Goal: Task Accomplishment & Management: Manage account settings

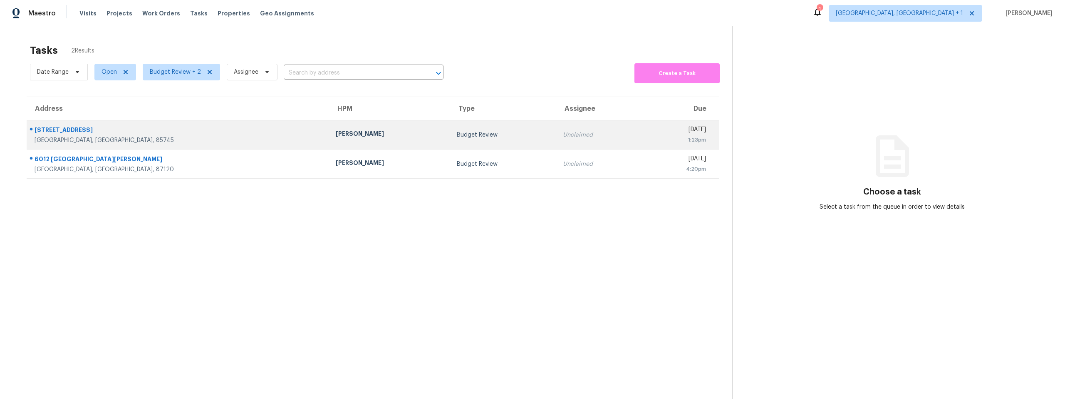
click at [137, 132] on div "214 N Cuesta Ave" at bounding box center [179, 131] width 288 height 10
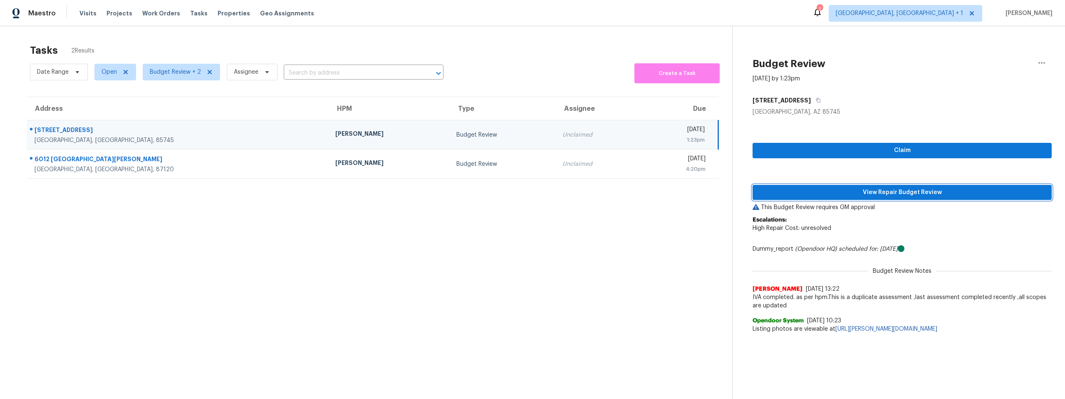
click at [861, 191] on span "View Repair Budget Review" at bounding box center [902, 192] width 286 height 10
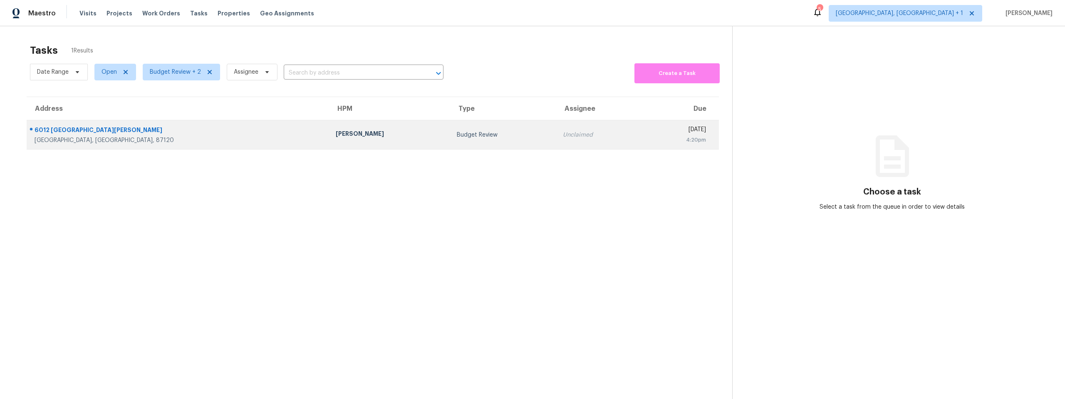
click at [648, 132] on div "[DATE]" at bounding box center [677, 130] width 58 height 10
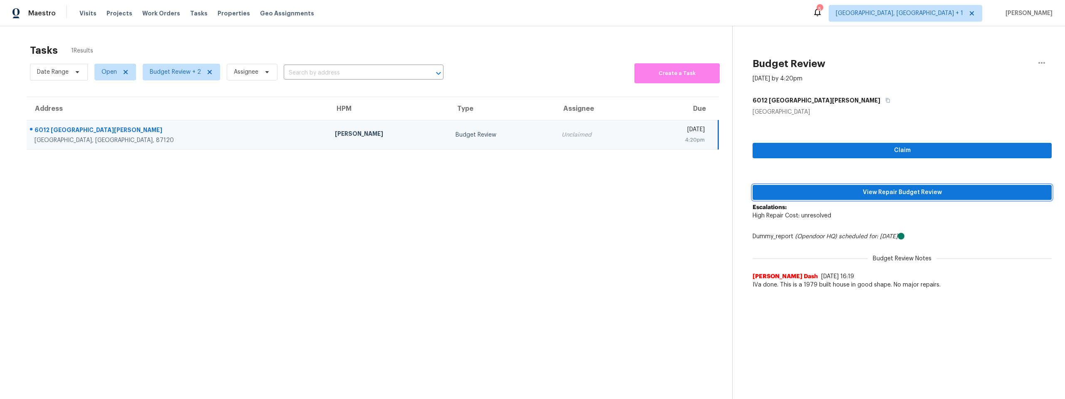
click at [868, 193] on span "View Repair Budget Review" at bounding box center [902, 192] width 286 height 10
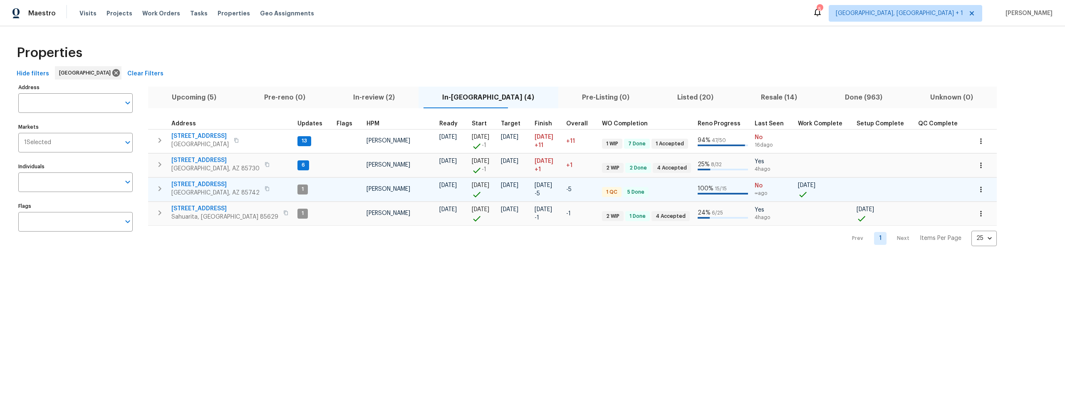
click at [203, 183] on span "[STREET_ADDRESS]" at bounding box center [215, 184] width 88 height 8
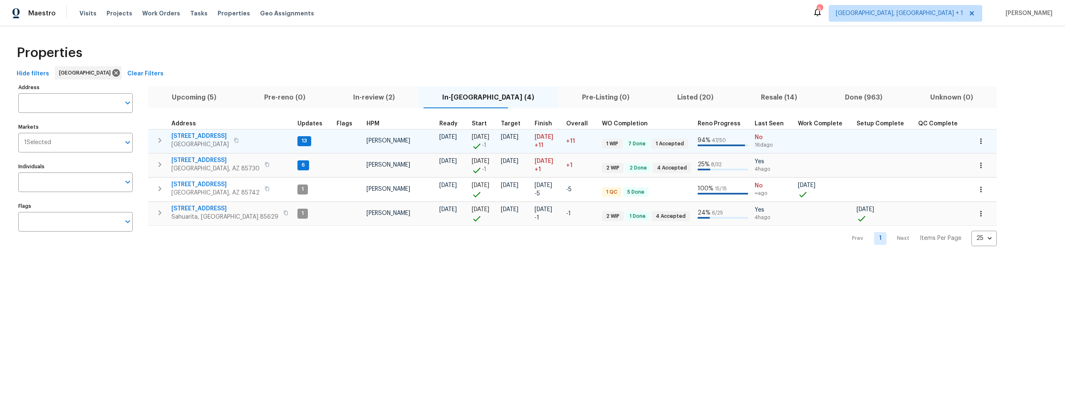
click at [204, 131] on td "1917 W Saxony Rd Tucson, AZ 85713" at bounding box center [221, 140] width 146 height 22
click at [205, 136] on span "1917 W Saxony Rd" at bounding box center [199, 136] width 57 height 8
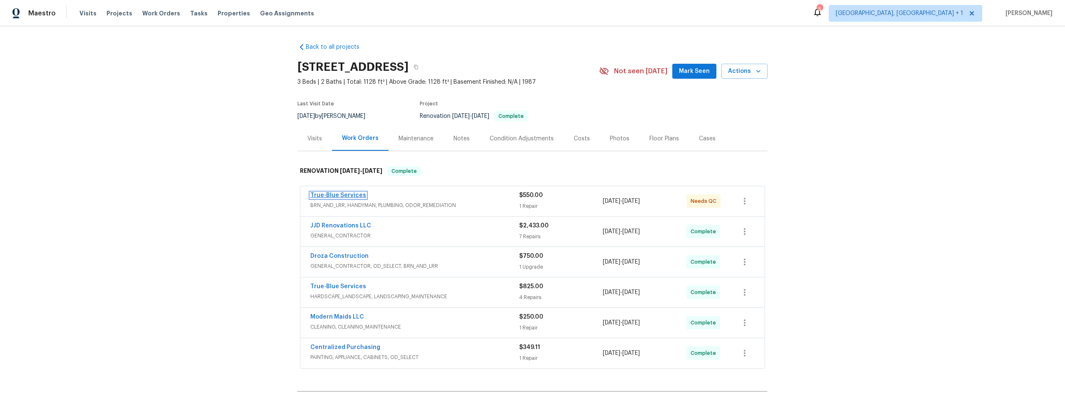
click at [352, 196] on link "True-Blue Services" at bounding box center [338, 195] width 56 height 6
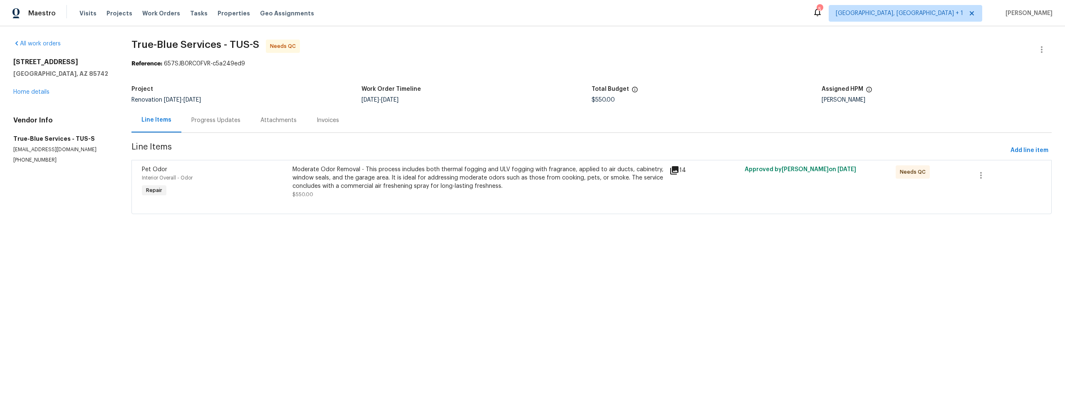
click at [676, 171] on div "14" at bounding box center [704, 170] width 70 height 10
click at [670, 170] on icon at bounding box center [674, 170] width 8 height 8
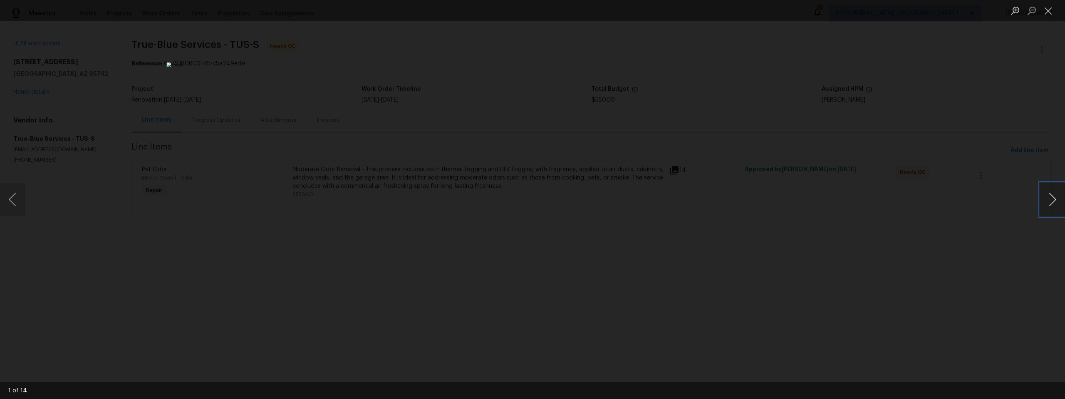
click at [1053, 199] on button "Next image" at bounding box center [1052, 199] width 25 height 33
click at [1054, 200] on button "Next image" at bounding box center [1052, 199] width 25 height 33
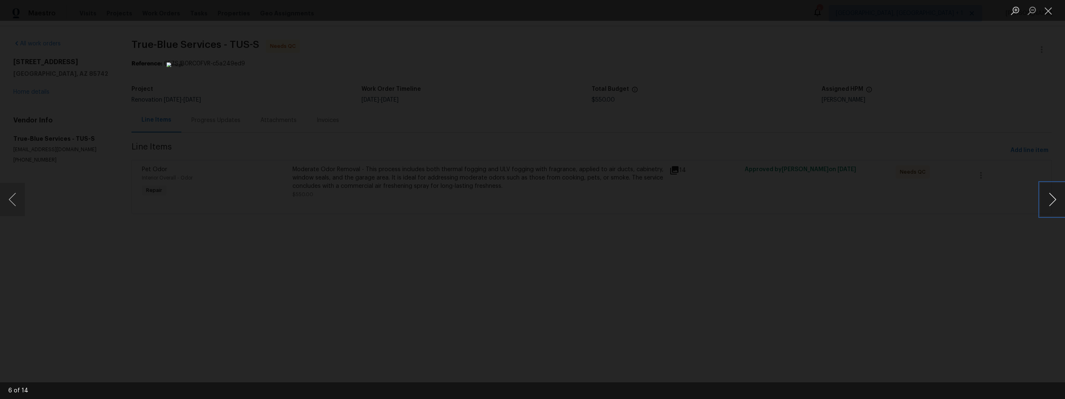
click at [1055, 200] on button "Next image" at bounding box center [1052, 199] width 25 height 33
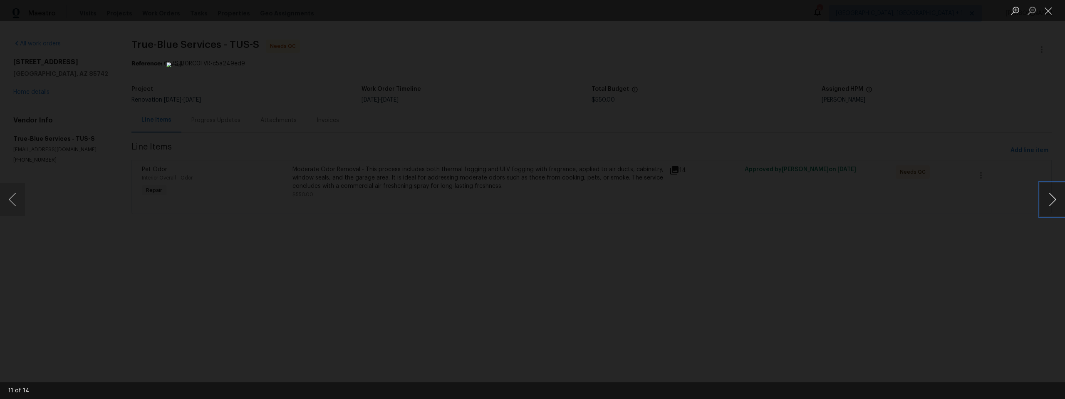
click at [1055, 200] on button "Next image" at bounding box center [1052, 199] width 25 height 33
click at [1055, 201] on button "Next image" at bounding box center [1052, 199] width 25 height 33
click at [789, 235] on div "Lightbox" at bounding box center [532, 199] width 1065 height 399
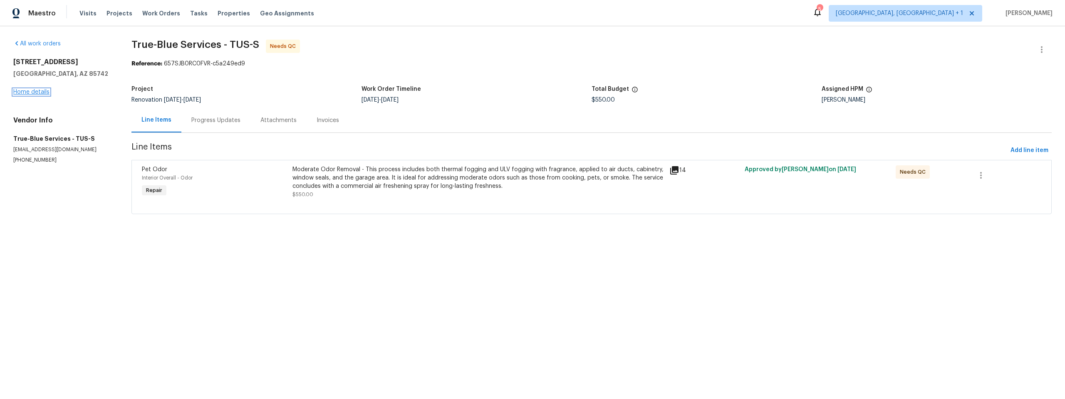
click at [37, 90] on link "Home details" at bounding box center [31, 92] width 36 height 6
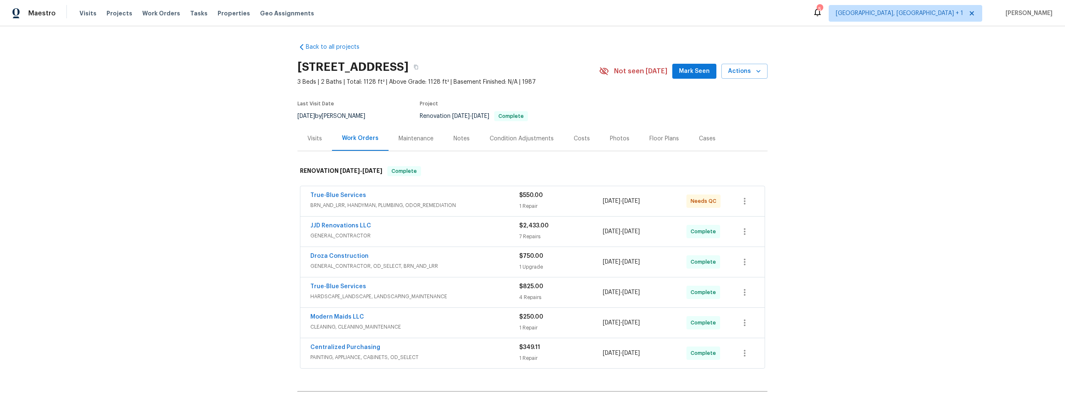
click at [308, 138] on div "Visits" at bounding box center [314, 138] width 15 height 8
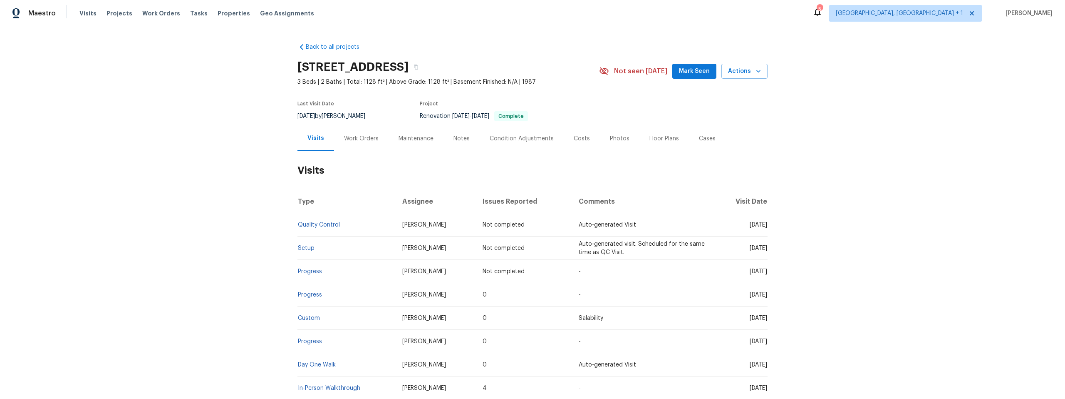
click at [350, 136] on div "Work Orders" at bounding box center [361, 138] width 35 height 8
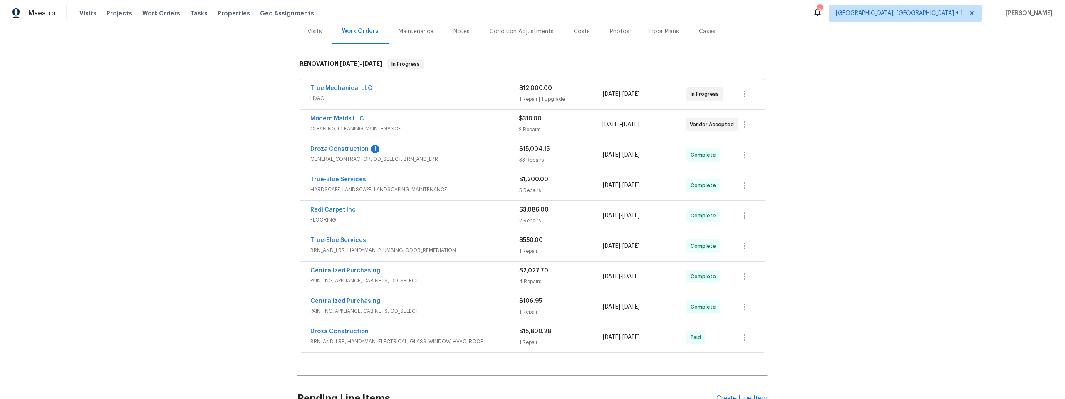
scroll to position [111, 0]
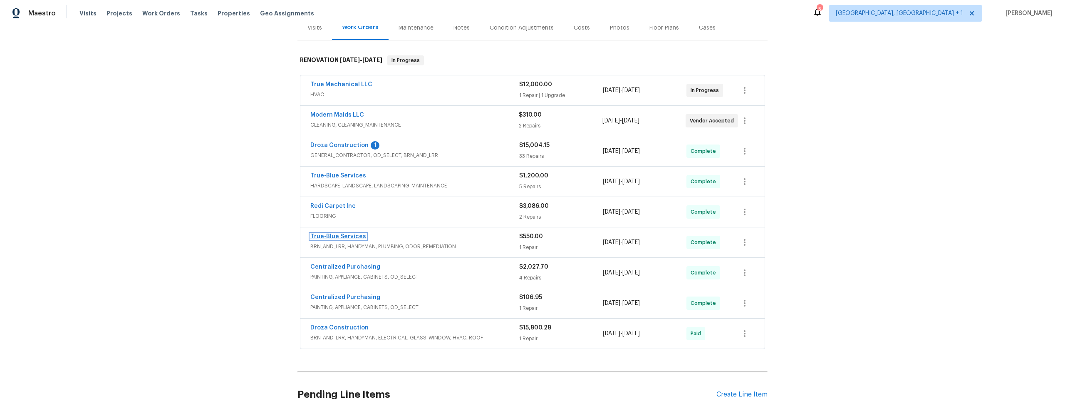
click at [343, 238] on link "True-Blue Services" at bounding box center [338, 236] width 56 height 6
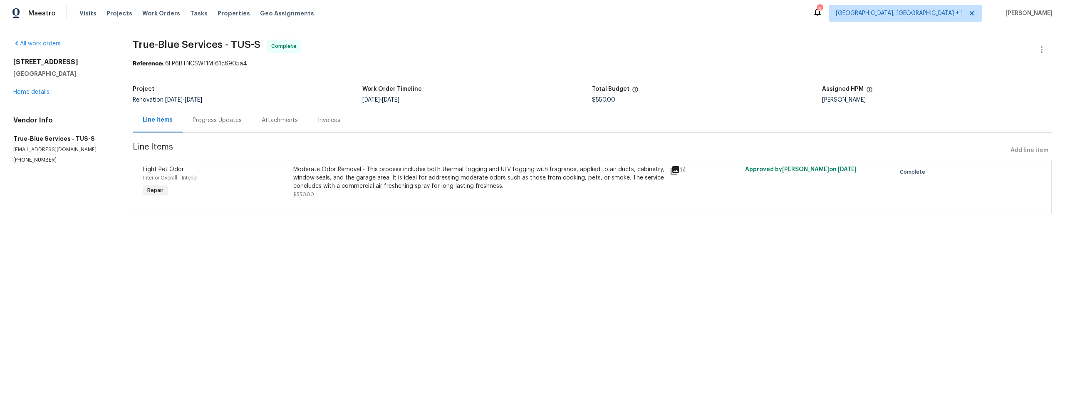
click at [671, 171] on icon at bounding box center [675, 170] width 8 height 8
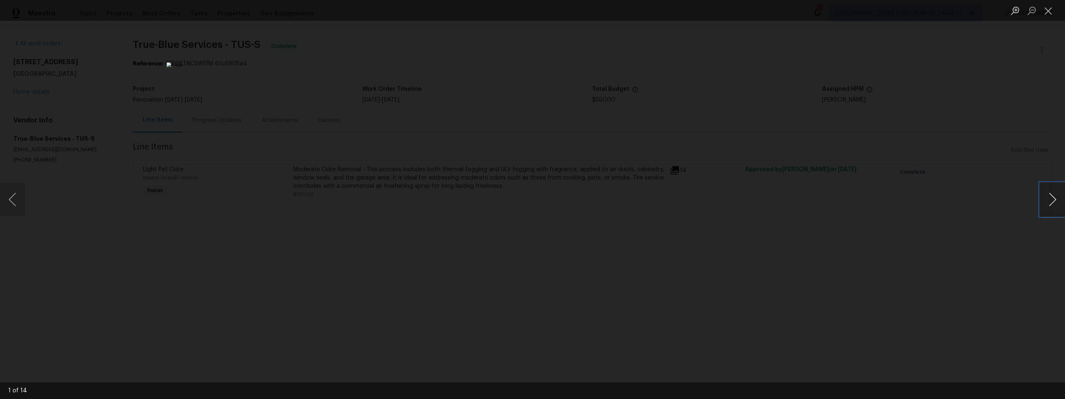
click at [1047, 200] on button "Next image" at bounding box center [1052, 199] width 25 height 33
click at [1047, 201] on button "Next image" at bounding box center [1052, 199] width 25 height 33
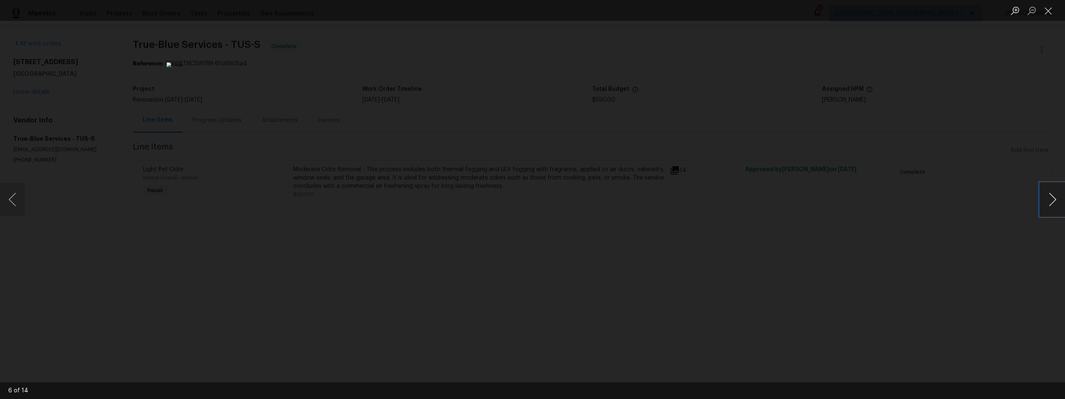
click at [1047, 201] on button "Next image" at bounding box center [1052, 199] width 25 height 33
click at [1048, 201] on button "Next image" at bounding box center [1052, 199] width 25 height 33
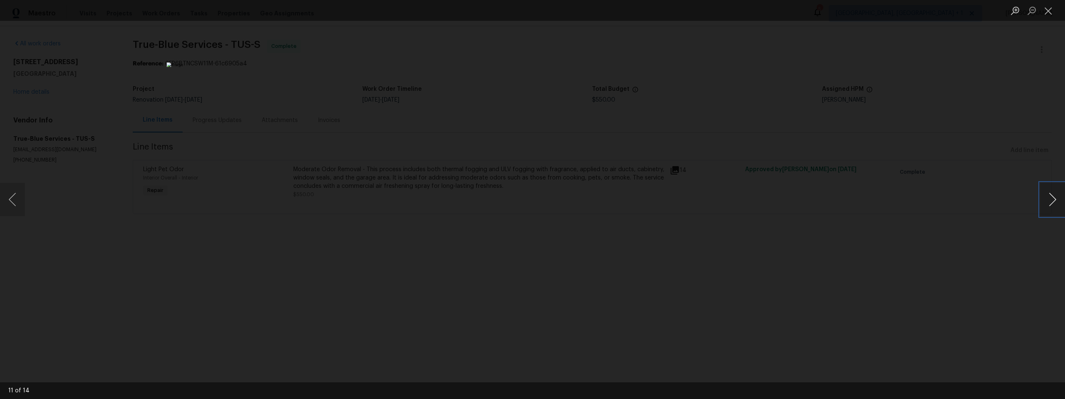
click at [1048, 201] on button "Next image" at bounding box center [1052, 199] width 25 height 33
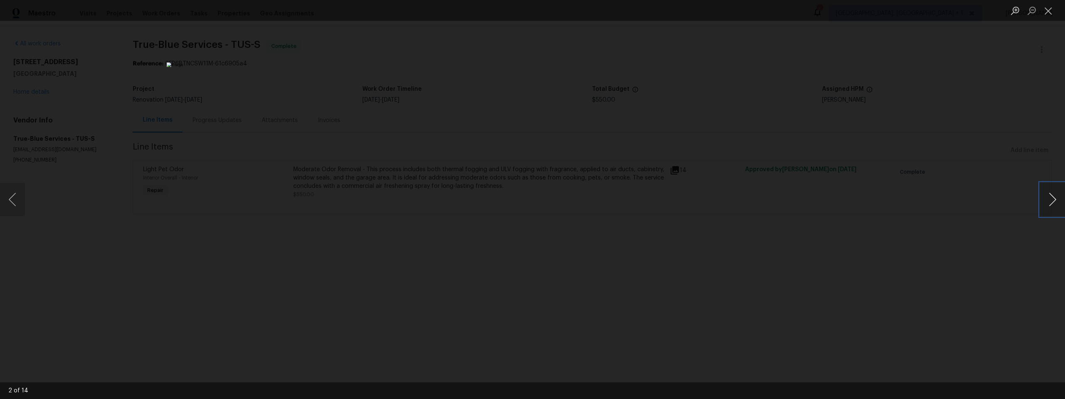
click at [1048, 201] on button "Next image" at bounding box center [1052, 199] width 25 height 33
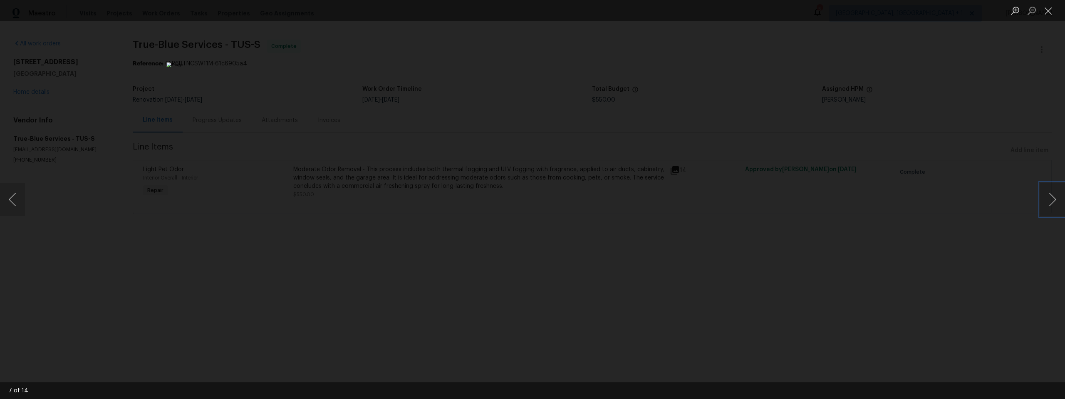
click at [659, 231] on img "Lightbox" at bounding box center [532, 199] width 732 height 274
click at [1014, 11] on button "Zoom in" at bounding box center [1015, 10] width 17 height 15
click at [1013, 11] on button "Zoom in" at bounding box center [1015, 10] width 17 height 15
click at [988, 291] on img "Lightbox" at bounding box center [687, 217] width 2954 height 1106
click at [471, 322] on img "Lightbox" at bounding box center [462, 376] width 2954 height 1106
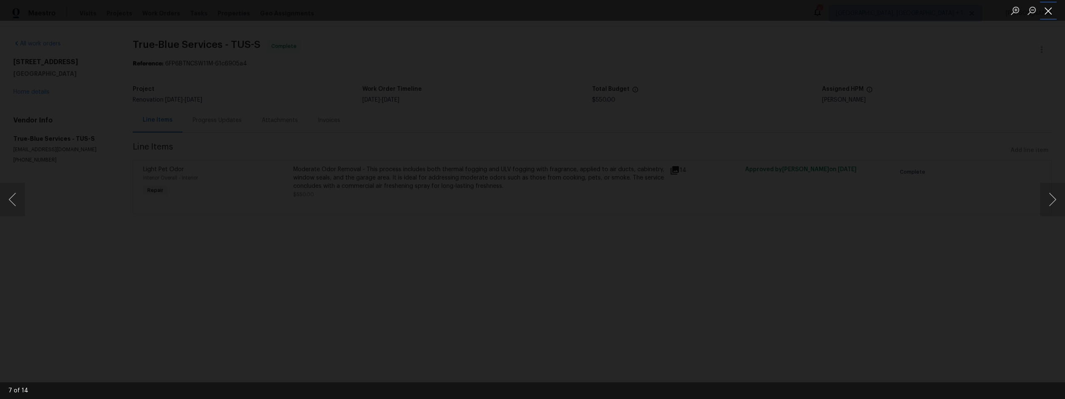
click at [1046, 13] on button "Close lightbox" at bounding box center [1048, 10] width 17 height 15
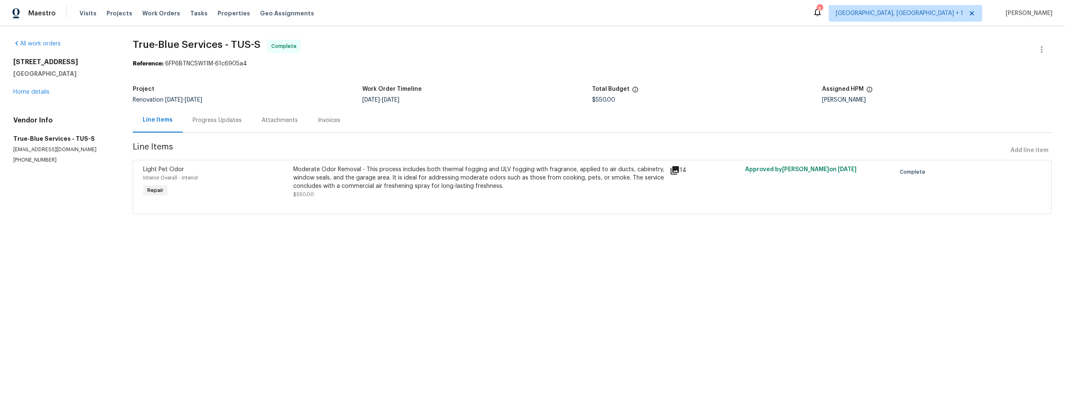
click at [449, 237] on html "Maestro Visits Projects Work Orders Tasks Properties Geo Assignments 5 Albuquer…" at bounding box center [532, 118] width 1065 height 237
click at [44, 92] on link "Home details" at bounding box center [31, 92] width 36 height 6
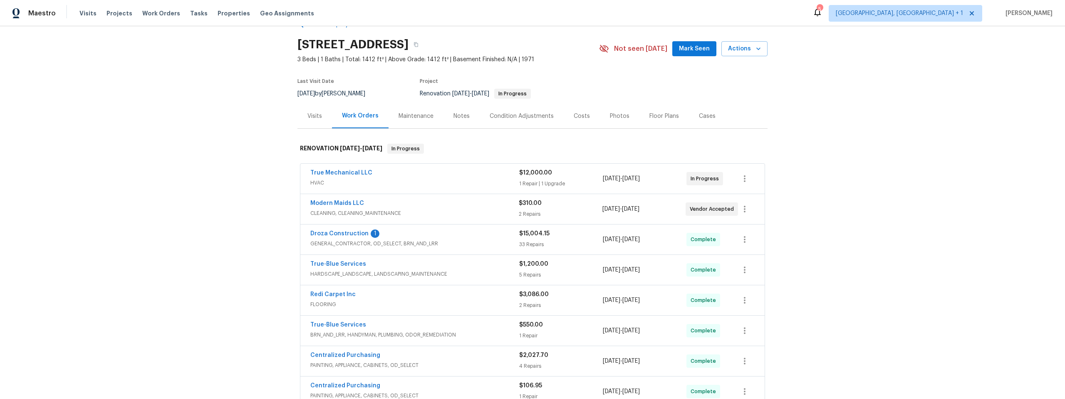
scroll to position [33, 0]
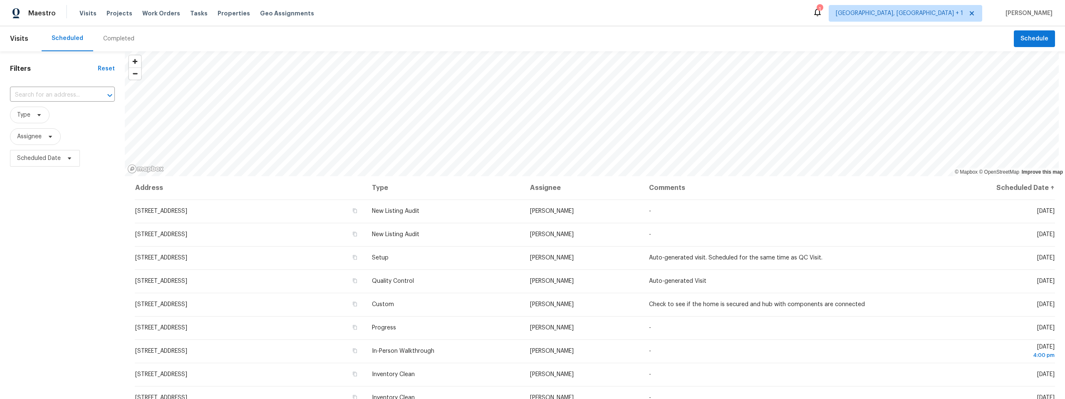
click at [106, 38] on div "Completed" at bounding box center [118, 39] width 31 height 8
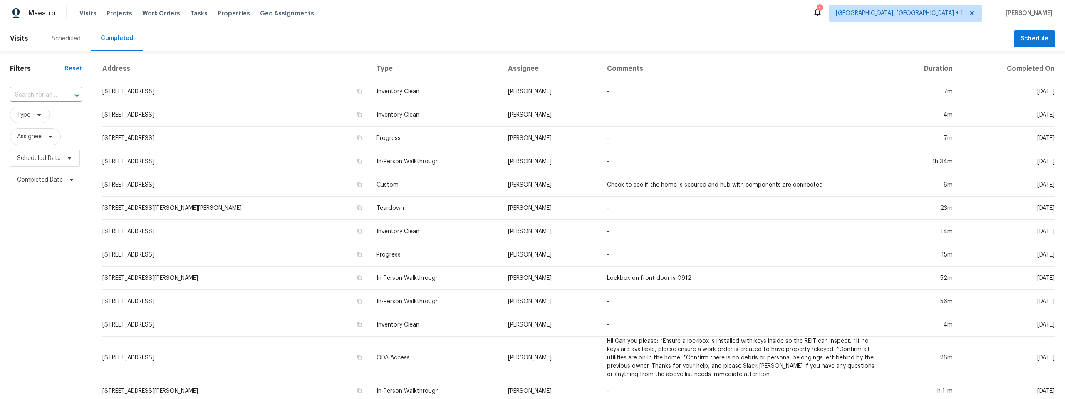
click at [57, 42] on div "Scheduled" at bounding box center [66, 39] width 29 height 8
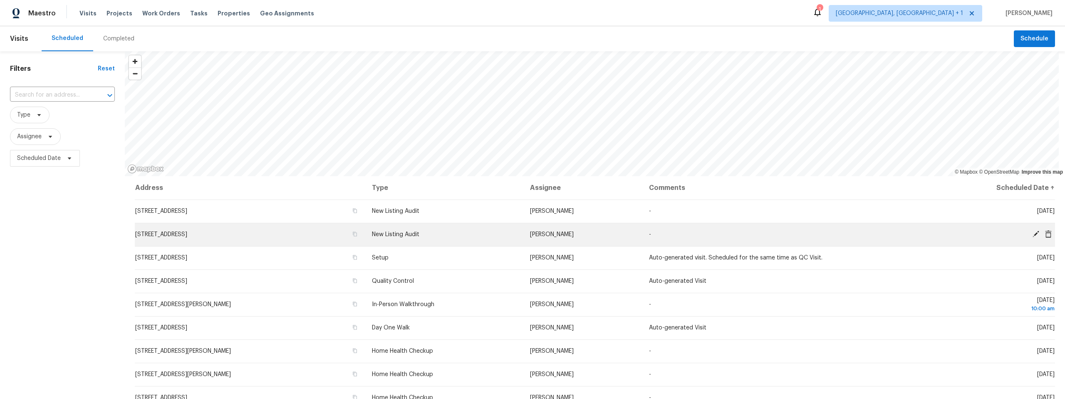
click at [1033, 233] on icon at bounding box center [1036, 234] width 7 height 7
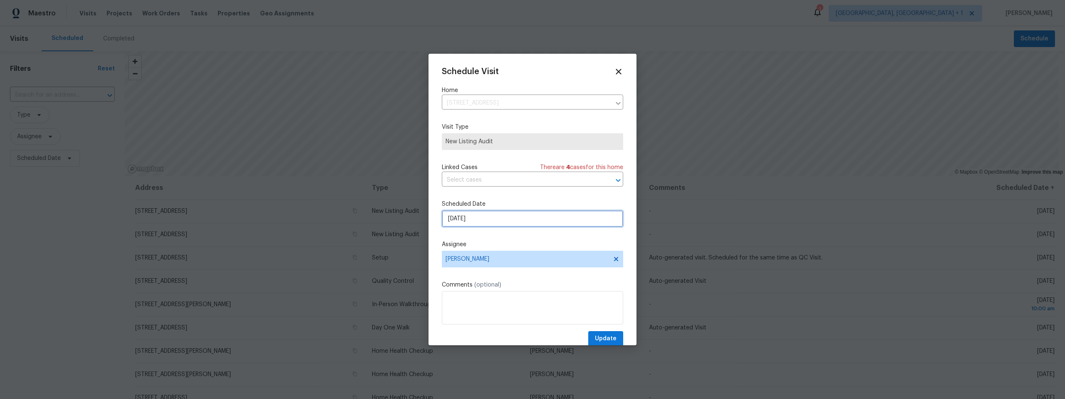
click at [483, 219] on input "[DATE]" at bounding box center [532, 218] width 181 height 17
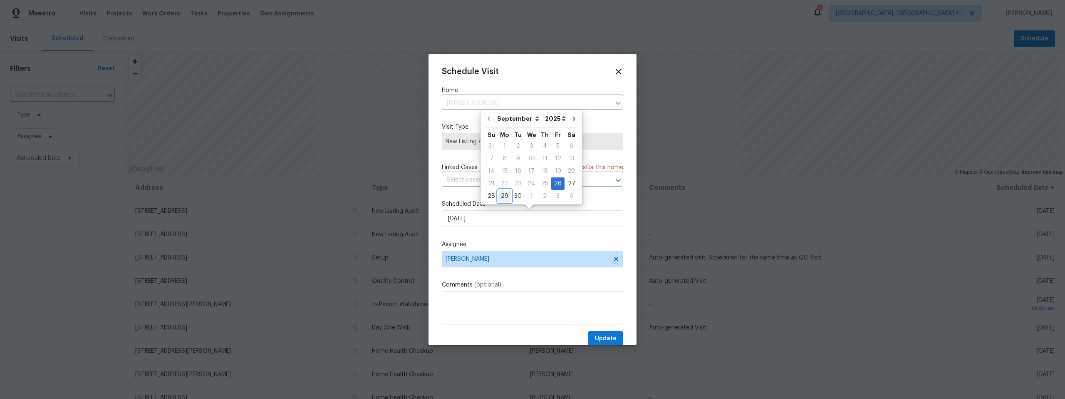
click at [502, 195] on div "29" at bounding box center [504, 196] width 13 height 12
type input "9/29/2025"
click at [607, 339] on span "Update" at bounding box center [606, 338] width 22 height 10
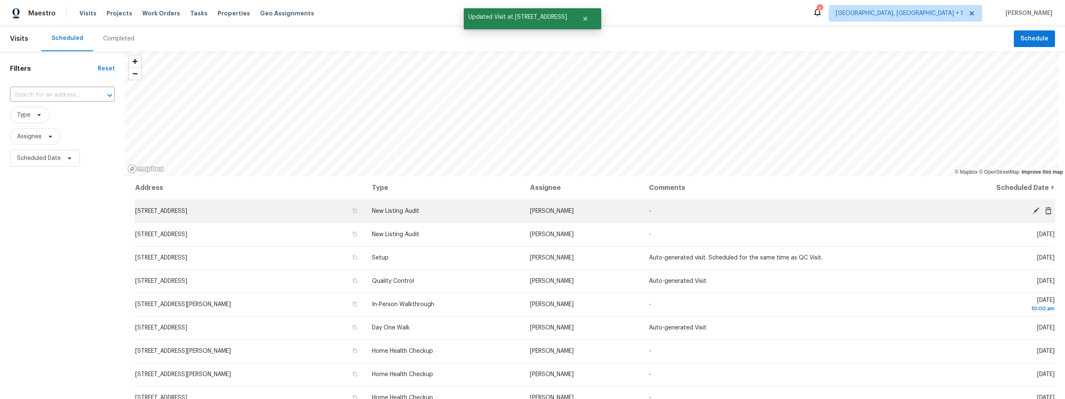
click at [1033, 208] on icon at bounding box center [1036, 210] width 7 height 7
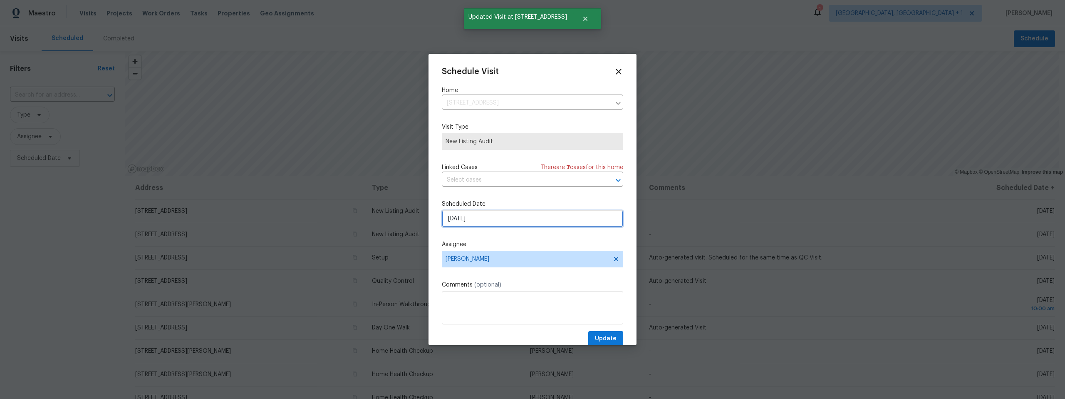
click at [493, 218] on input "9/26/2025" at bounding box center [532, 218] width 181 height 17
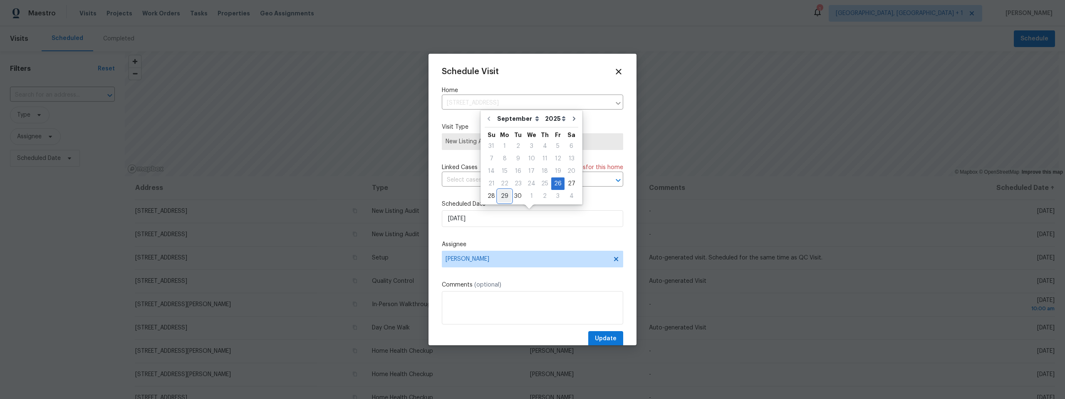
click at [503, 194] on div "29" at bounding box center [504, 196] width 13 height 12
type input "9/29/2025"
click at [595, 335] on span "Update" at bounding box center [606, 338] width 22 height 10
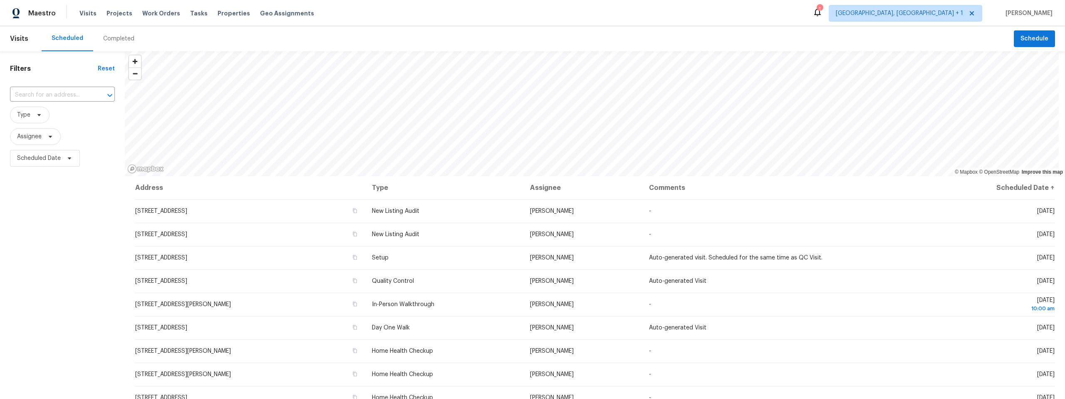
click at [123, 37] on div "Completed" at bounding box center [118, 39] width 31 height 8
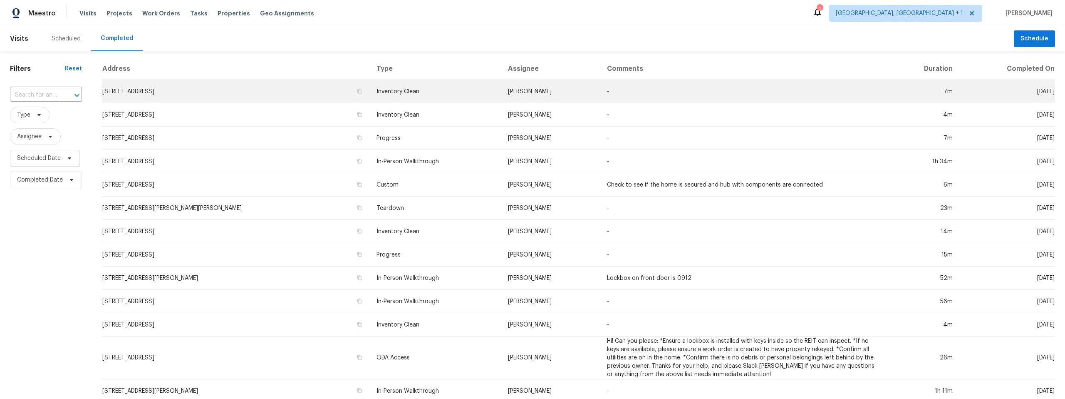
click at [201, 91] on td "[STREET_ADDRESS]" at bounding box center [236, 91] width 268 height 23
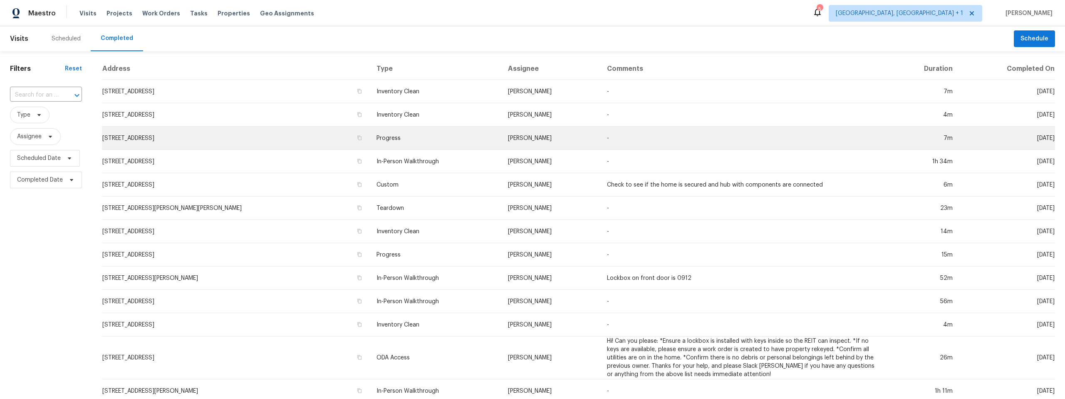
click at [167, 138] on td "[STREET_ADDRESS]" at bounding box center [236, 137] width 268 height 23
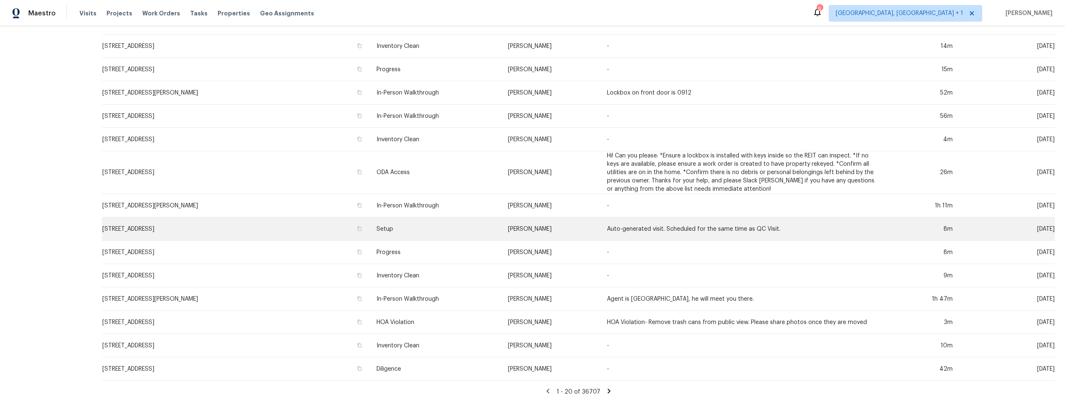
scroll to position [195, 0]
